Goal: Task Accomplishment & Management: Use online tool/utility

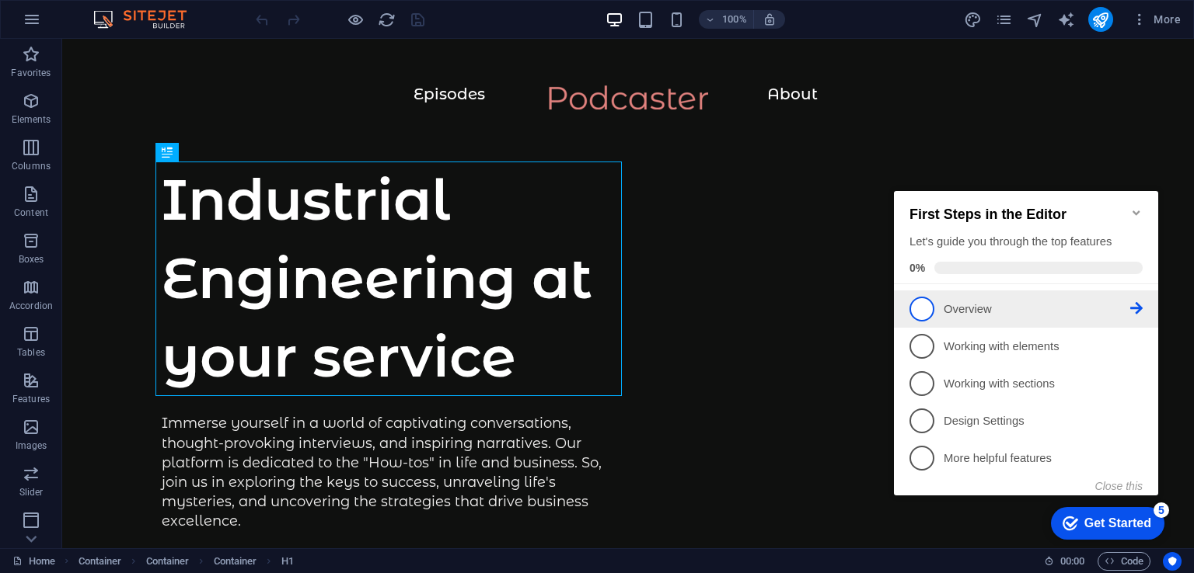
click at [1134, 310] on icon at bounding box center [1136, 308] width 12 height 12
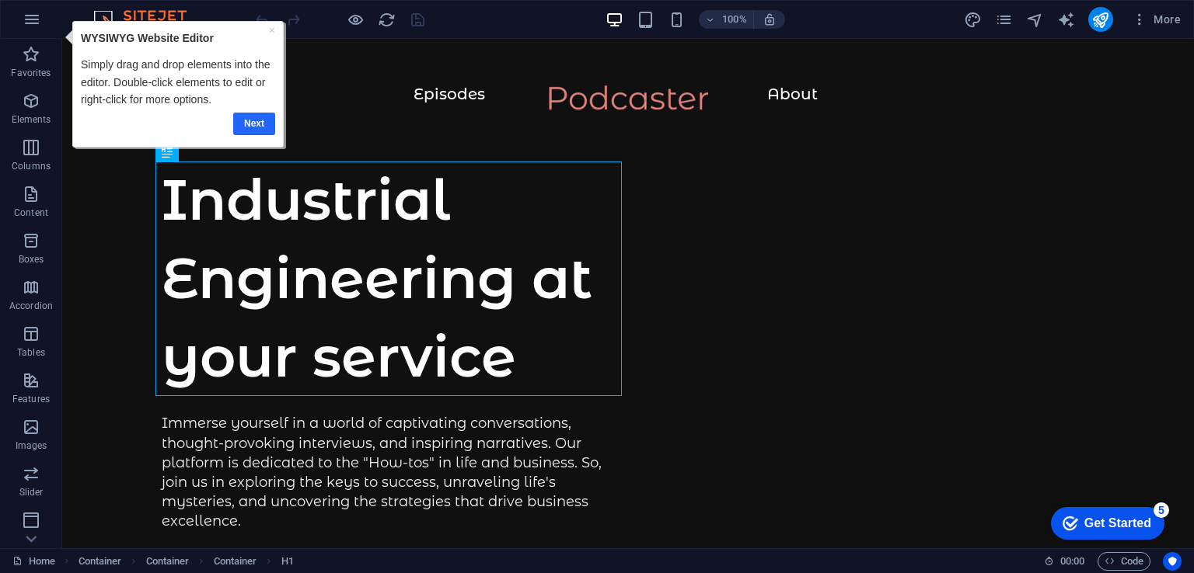
click at [249, 116] on link "Next" at bounding box center [254, 123] width 42 height 23
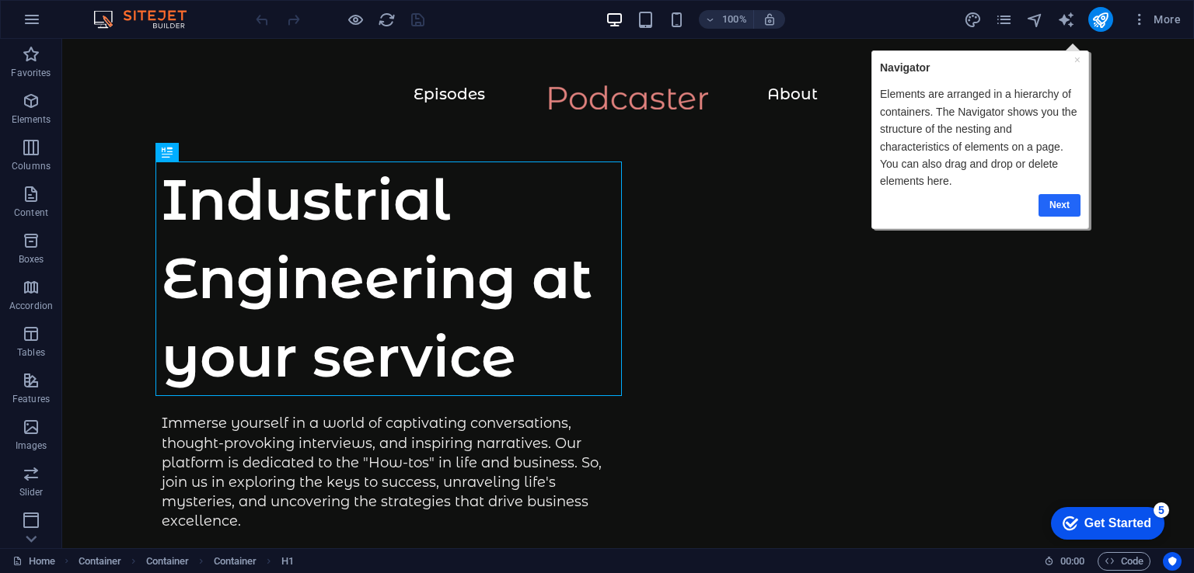
click at [1045, 207] on link "Next" at bounding box center [1058, 204] width 42 height 23
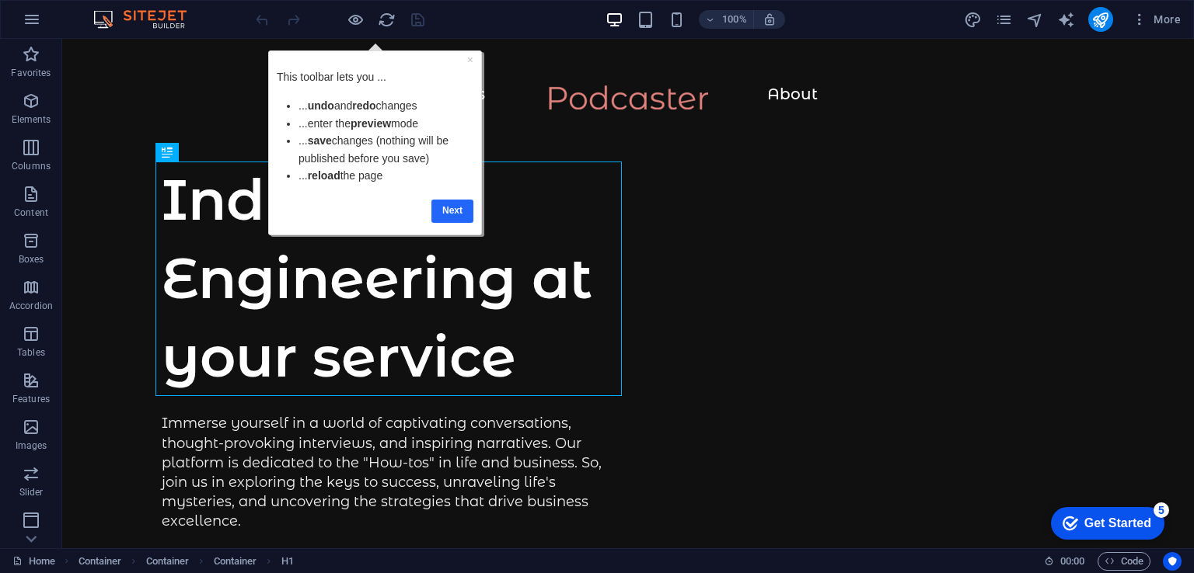
click at [467, 208] on link "Next" at bounding box center [451, 210] width 42 height 23
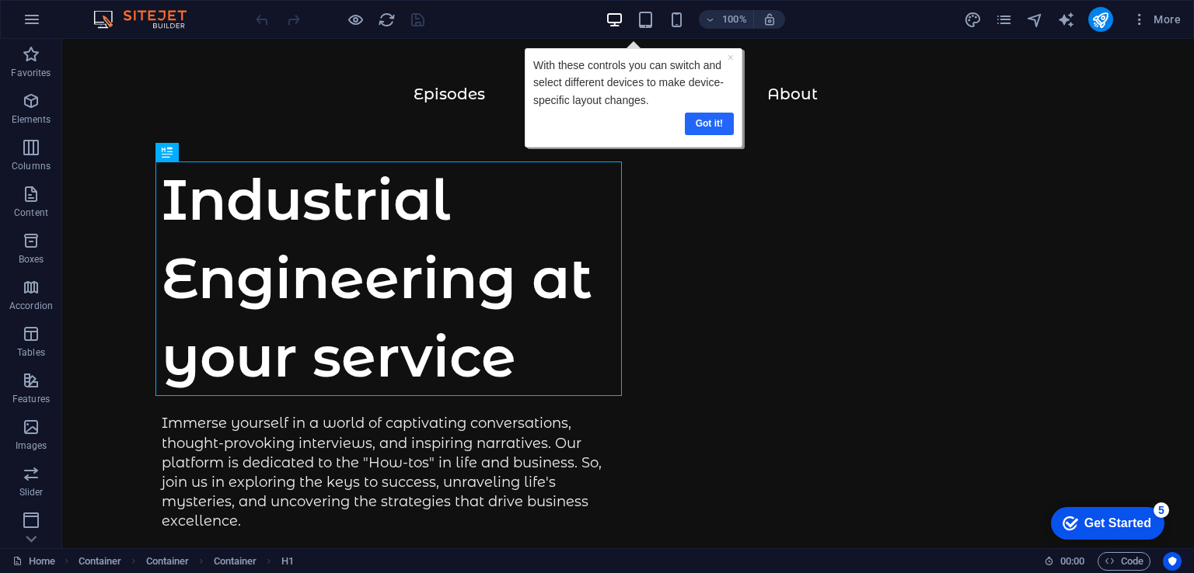
click at [711, 122] on link "Got it!" at bounding box center [708, 123] width 49 height 23
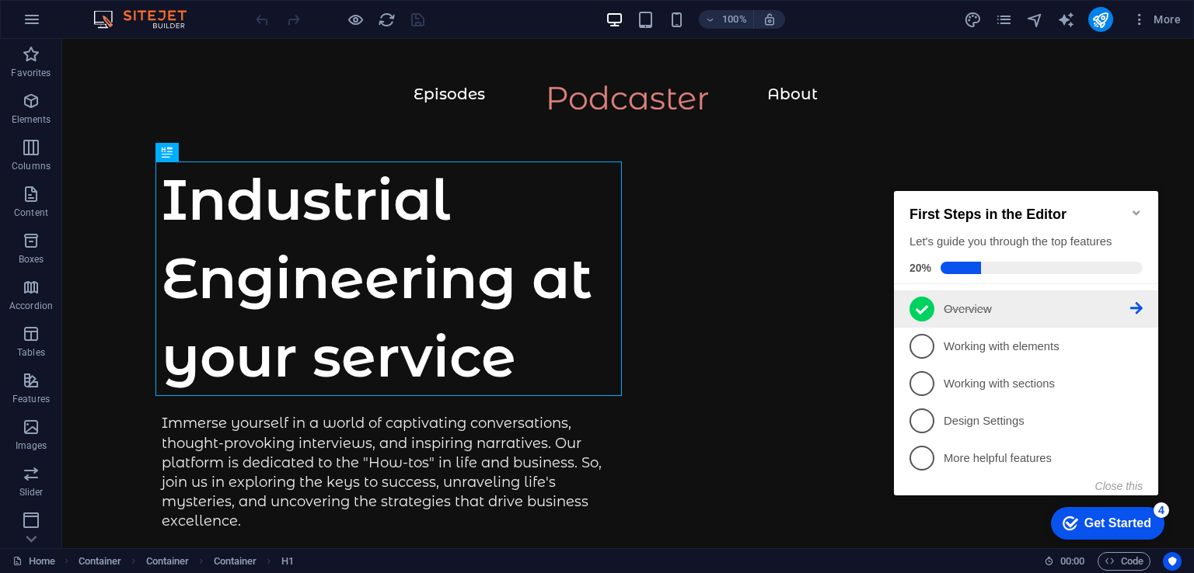
click at [1138, 308] on icon at bounding box center [1136, 308] width 12 height 12
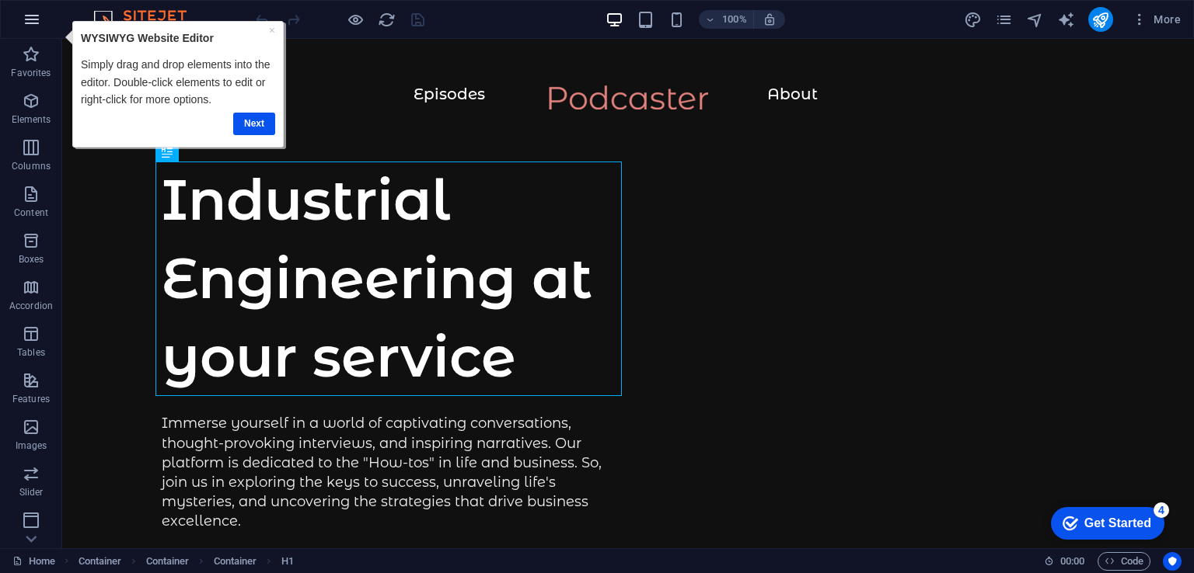
click at [33, 22] on icon "button" at bounding box center [32, 19] width 19 height 19
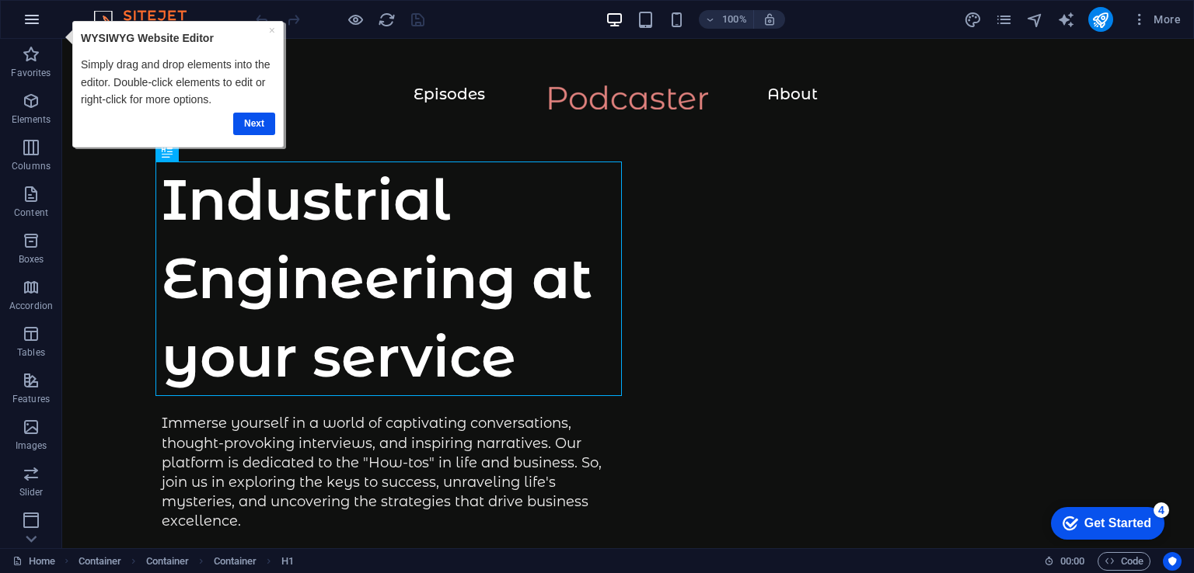
click at [33, 22] on icon "button" at bounding box center [32, 19] width 19 height 19
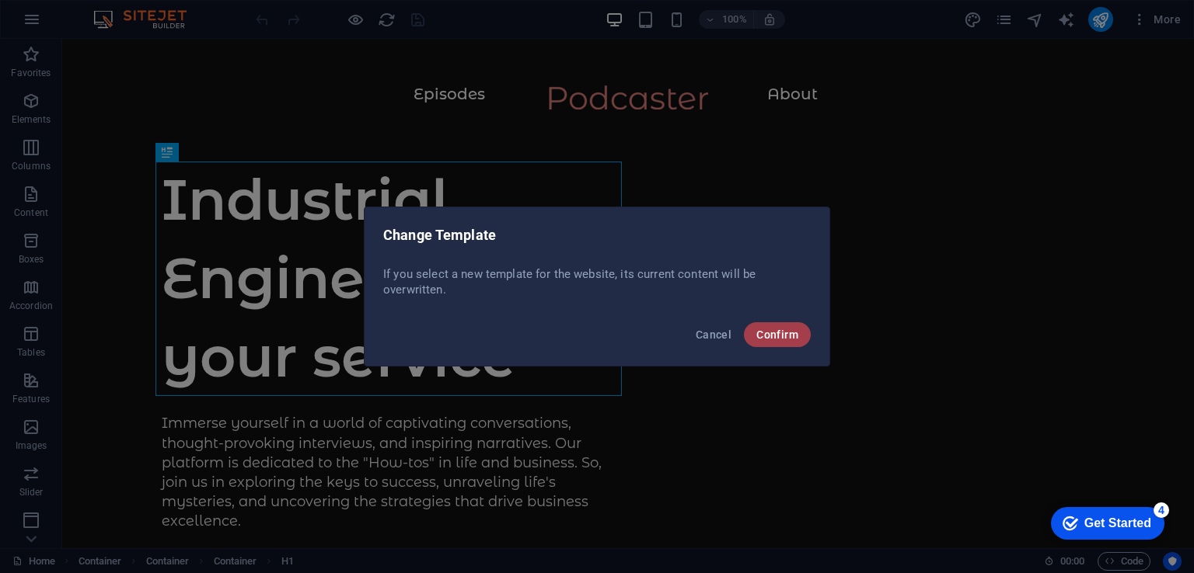
click at [766, 330] on span "Confirm" at bounding box center [777, 335] width 42 height 12
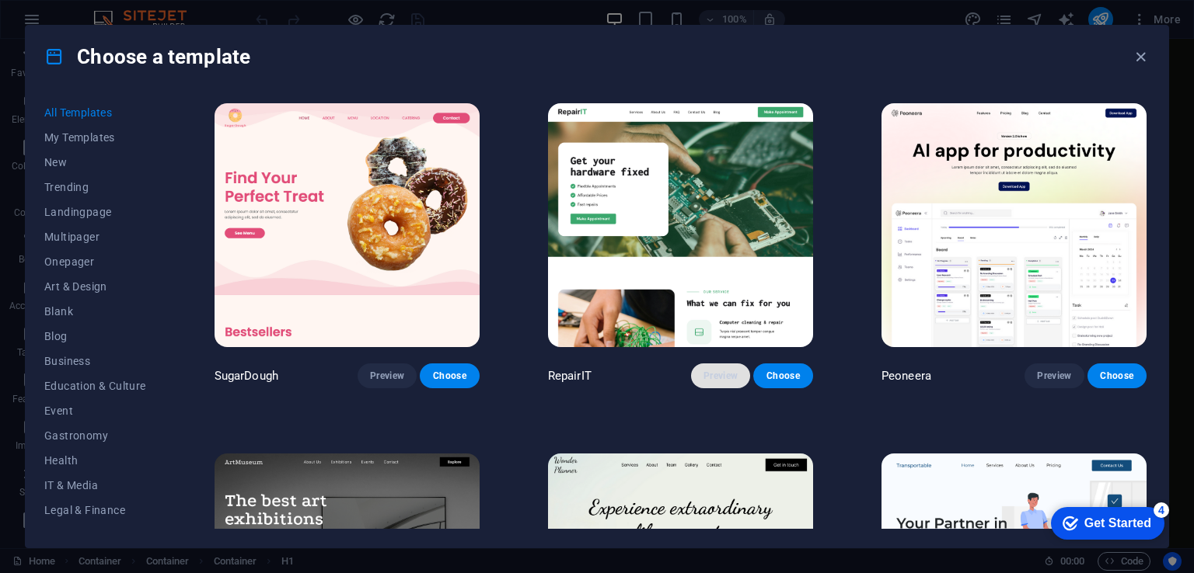
click at [713, 373] on span "Preview" at bounding box center [720, 376] width 34 height 12
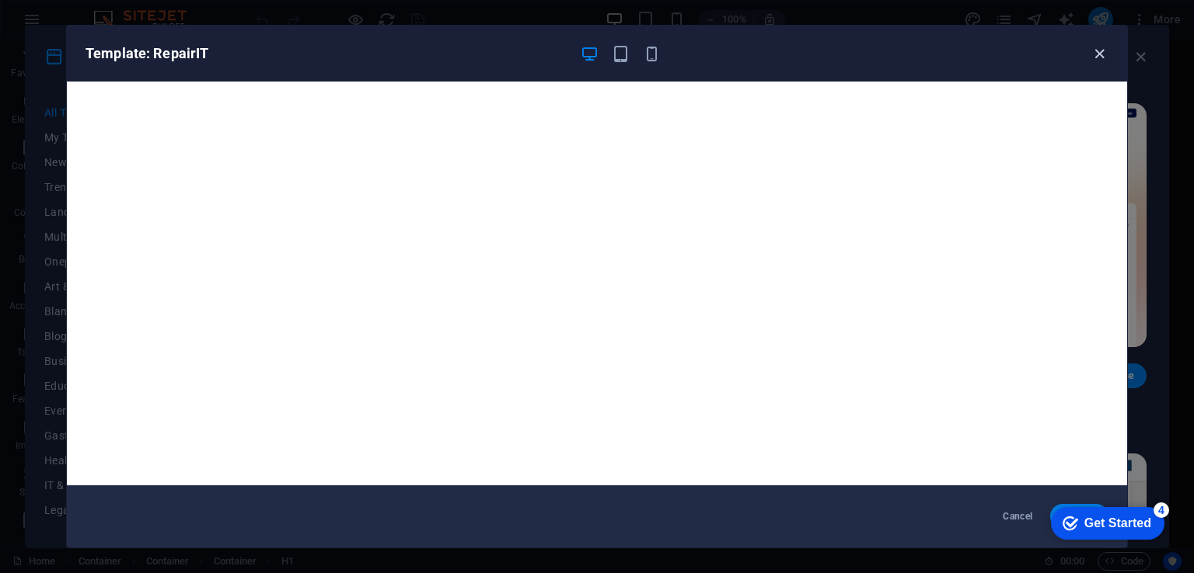
click at [1099, 53] on icon "button" at bounding box center [1099, 54] width 18 height 18
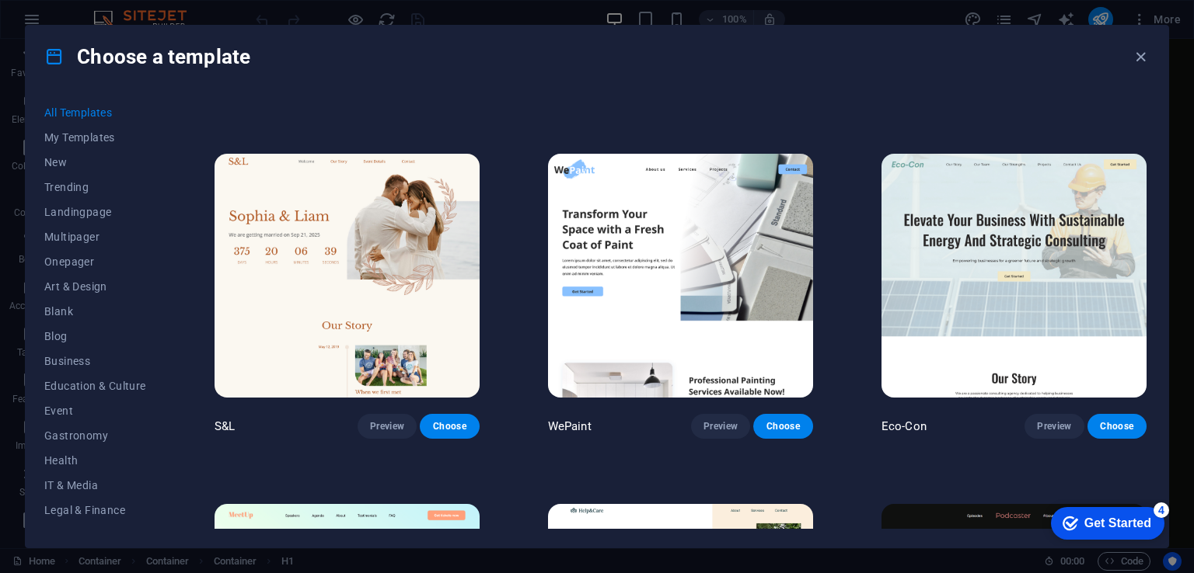
scroll to position [717, 0]
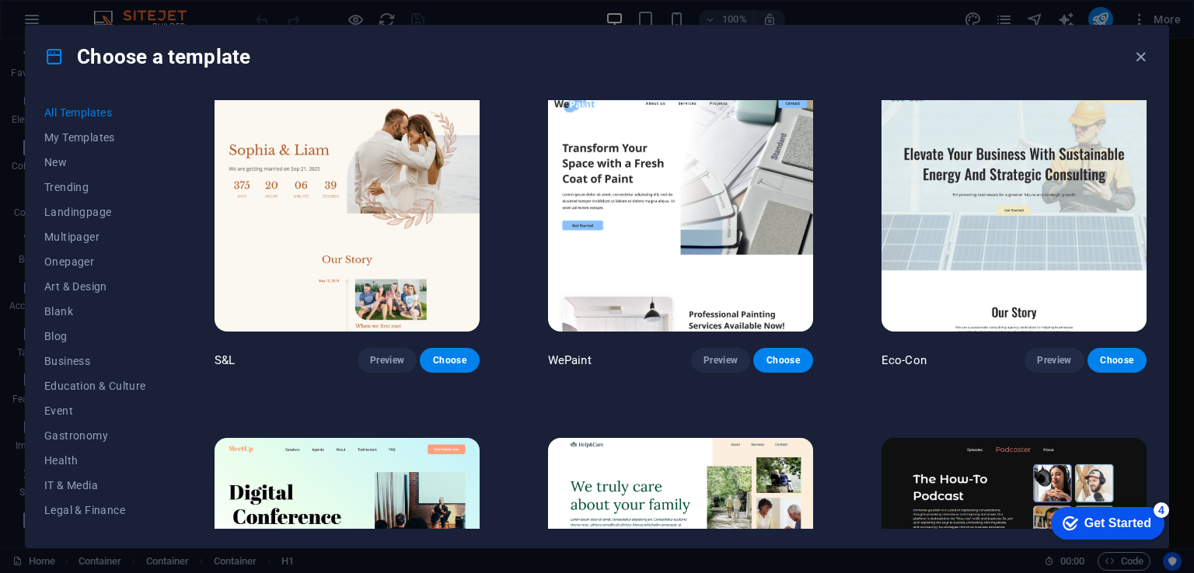
click at [943, 196] on img at bounding box center [1013, 210] width 265 height 244
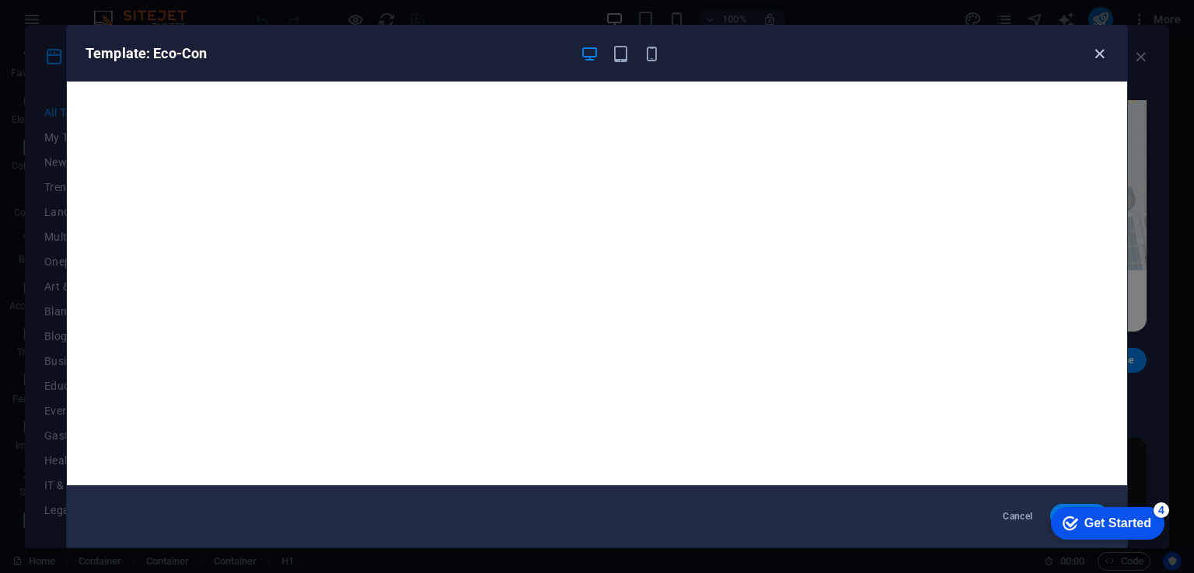
click at [1097, 59] on icon "button" at bounding box center [1099, 54] width 18 height 18
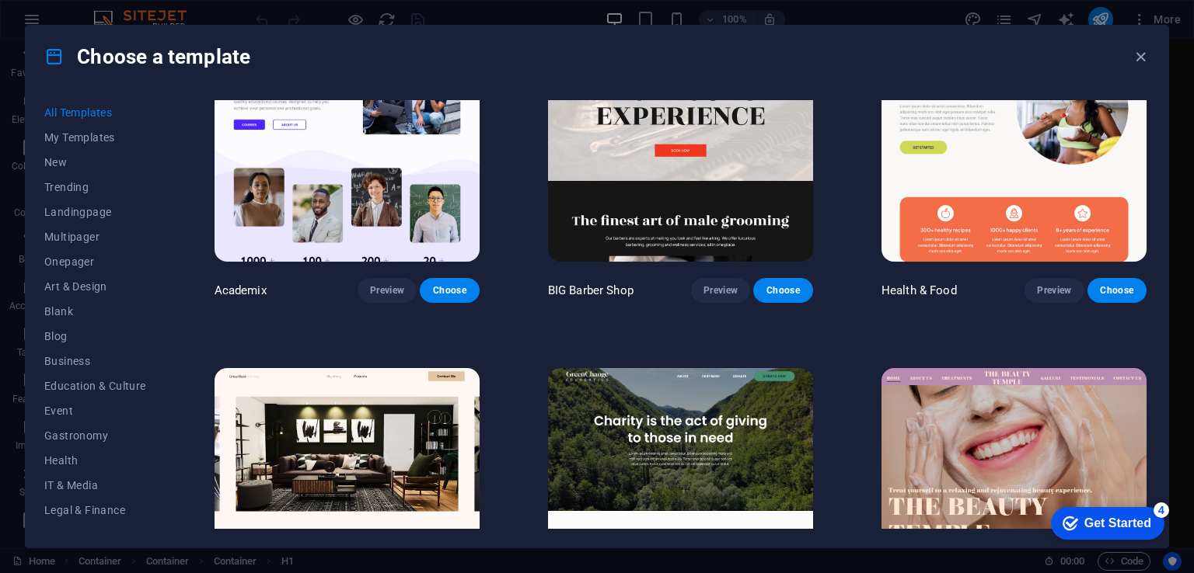
scroll to position [1493, 0]
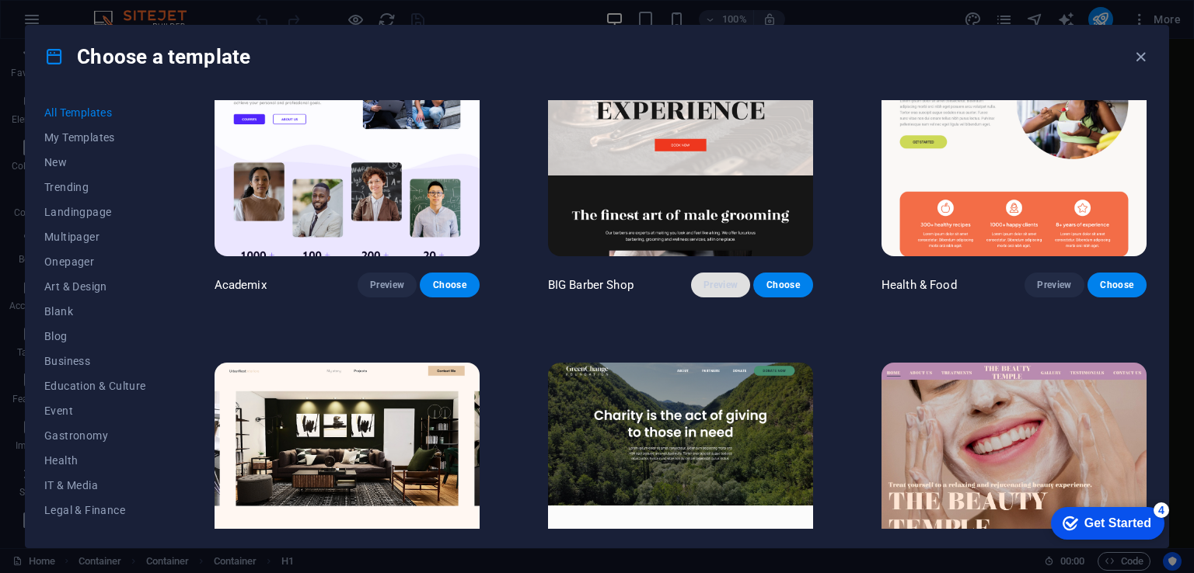
click at [715, 286] on button "Preview" at bounding box center [720, 285] width 59 height 25
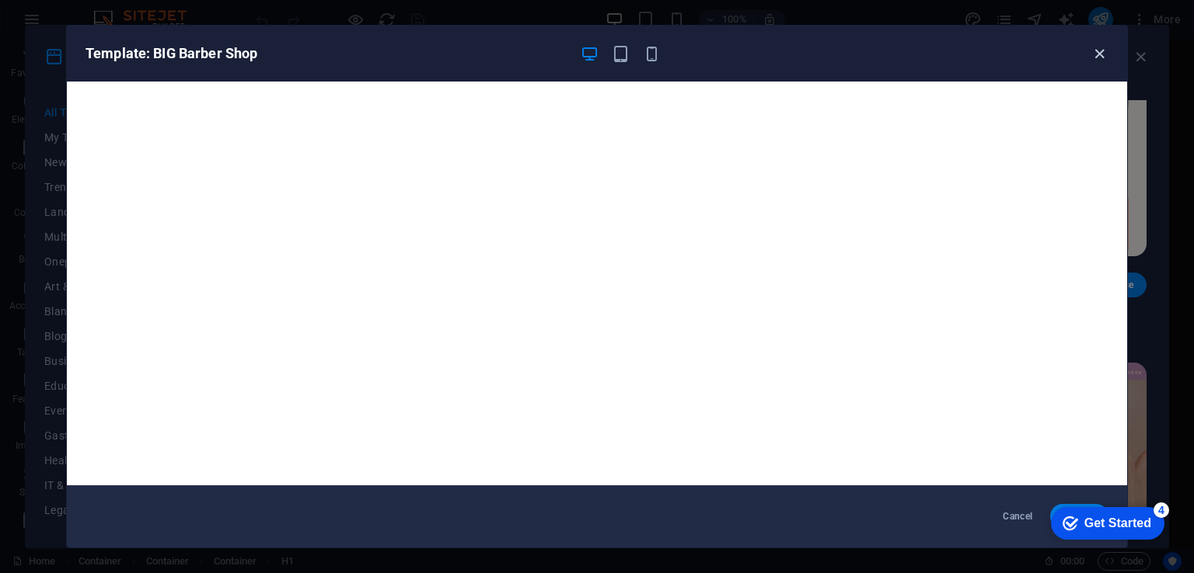
click at [1099, 53] on icon "button" at bounding box center [1099, 54] width 18 height 18
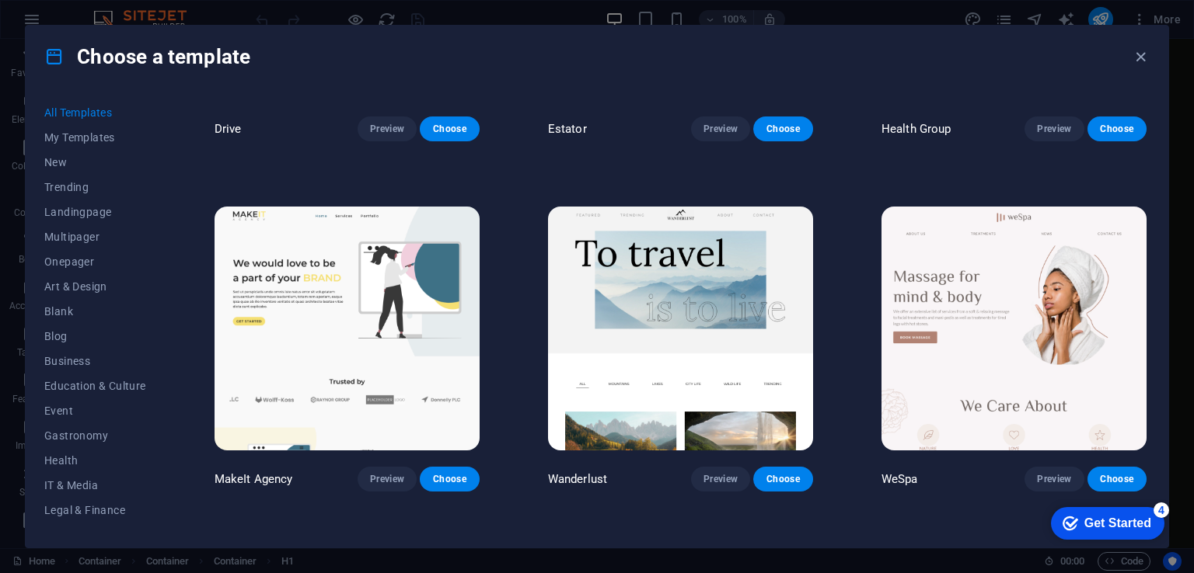
scroll to position [3412, 0]
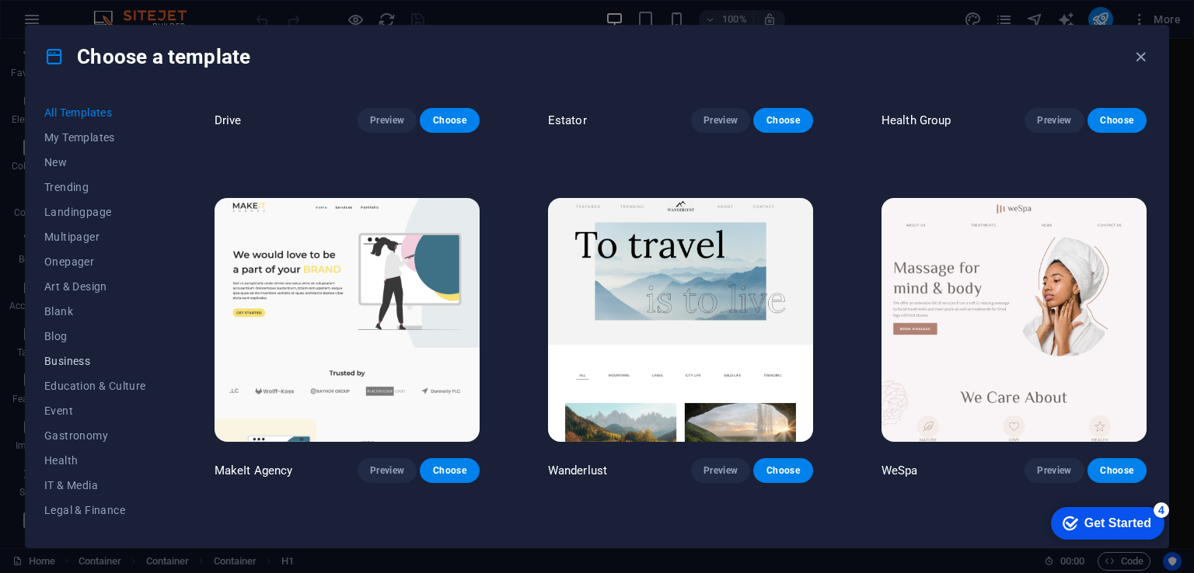
click at [70, 365] on span "Business" at bounding box center [95, 361] width 102 height 12
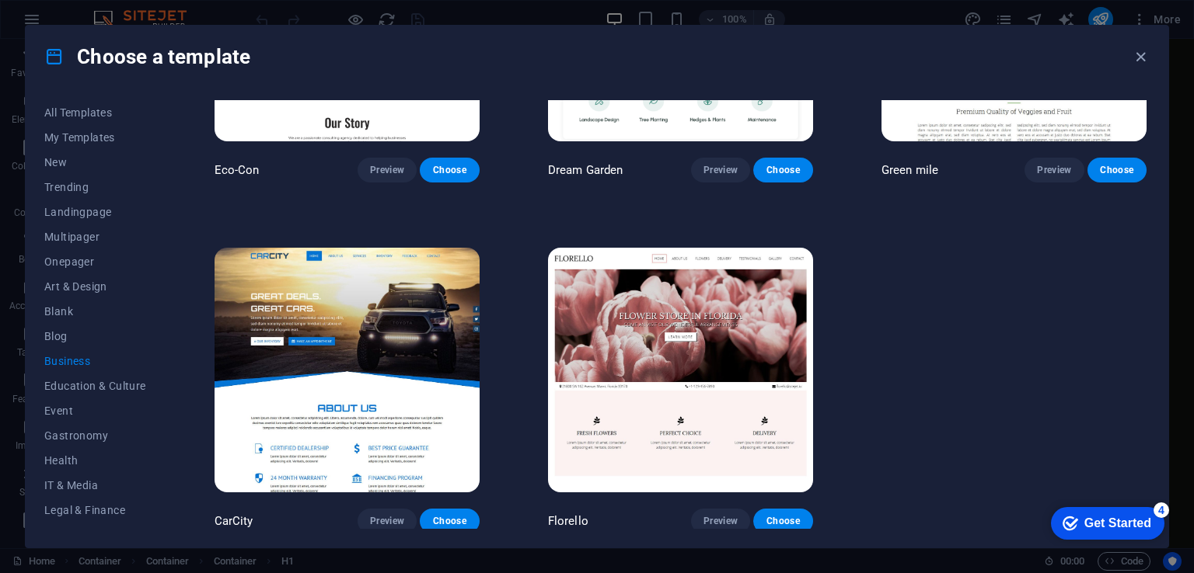
scroll to position [207, 0]
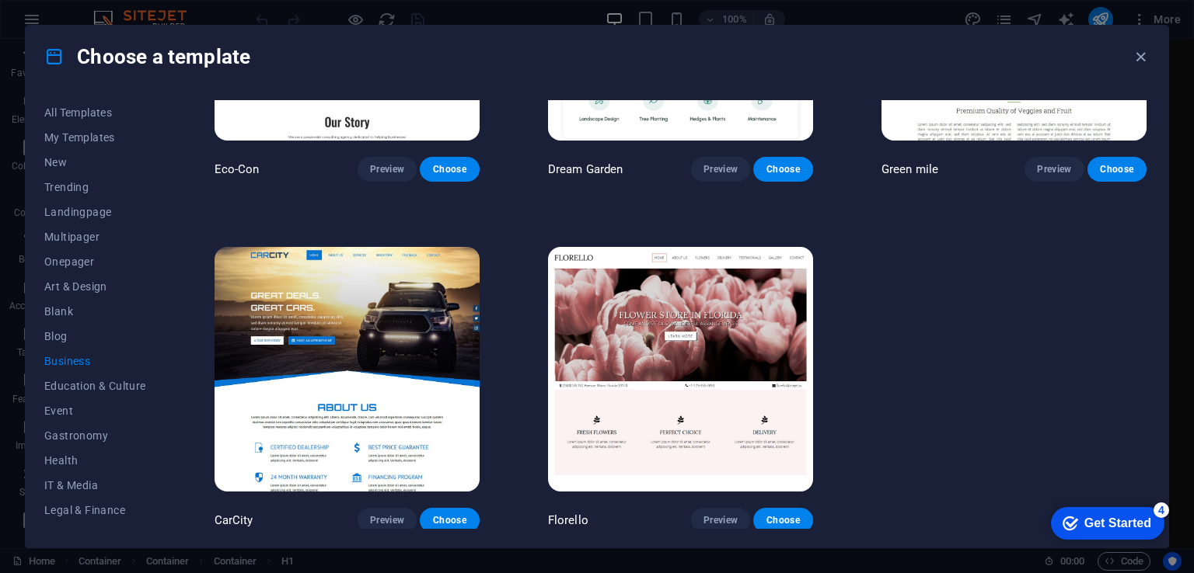
click at [323, 376] on img at bounding box center [346, 369] width 265 height 244
